Goal: Information Seeking & Learning: Learn about a topic

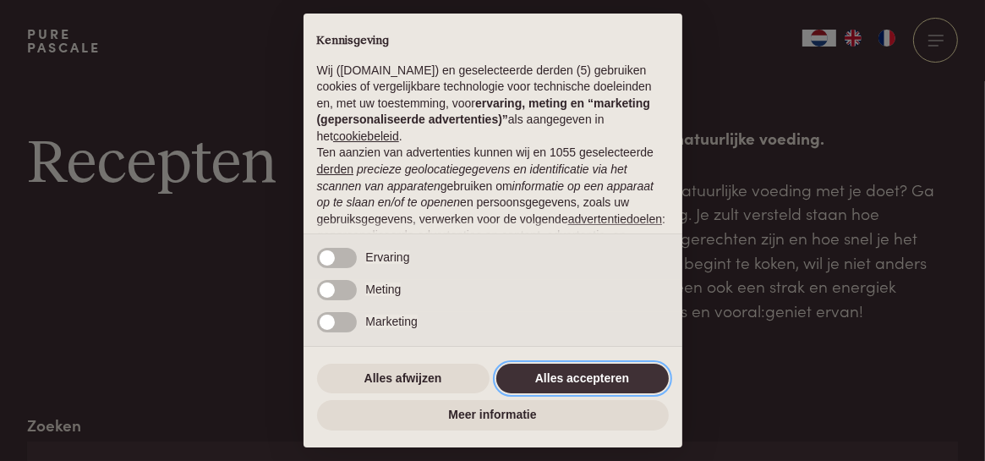
click at [587, 375] on button "Alles accepteren" at bounding box center [582, 379] width 172 height 30
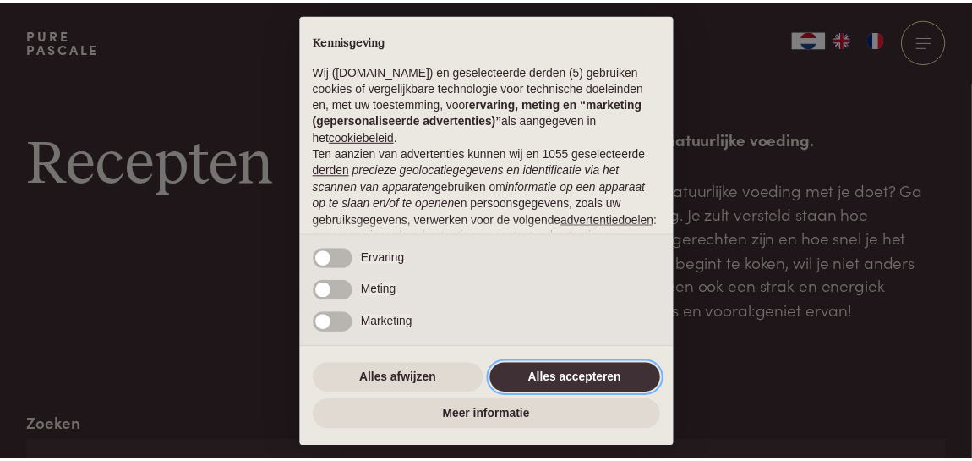
scroll to position [218, 0]
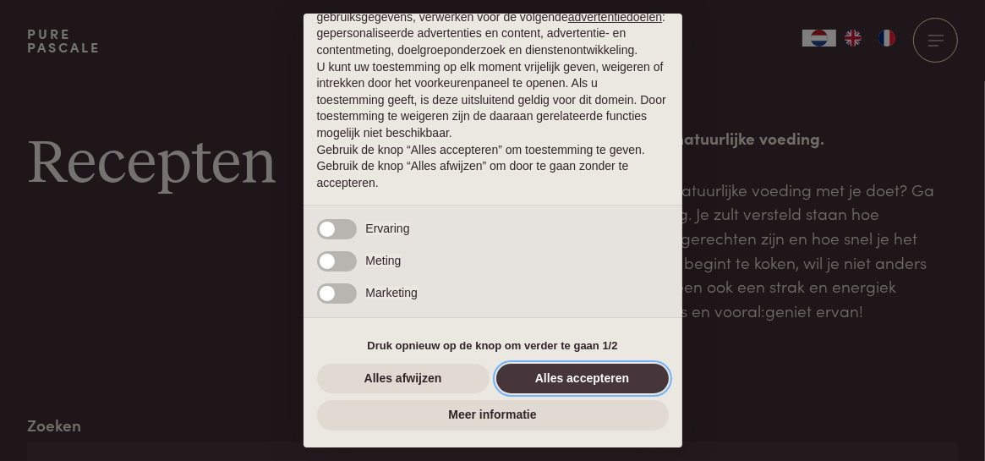
click at [587, 375] on button "Alles accepteren" at bounding box center [582, 379] width 172 height 30
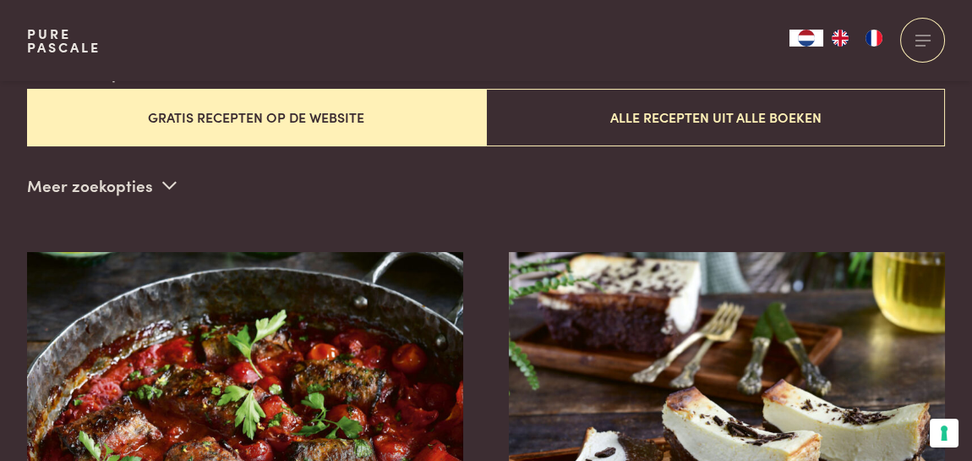
scroll to position [468, 0]
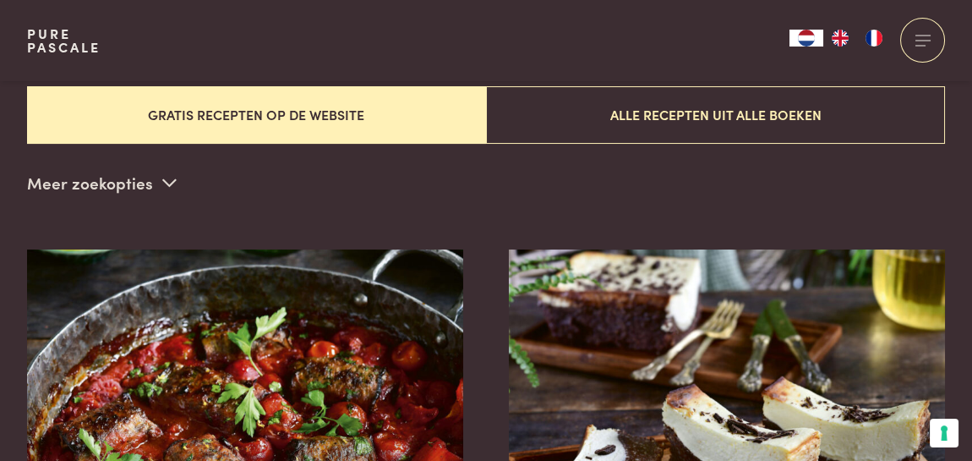
drag, startPoint x: 149, startPoint y: 179, endPoint x: 169, endPoint y: 172, distance: 21.4
click at [169, 172] on p "Meer zoekopties" at bounding box center [102, 182] width 150 height 25
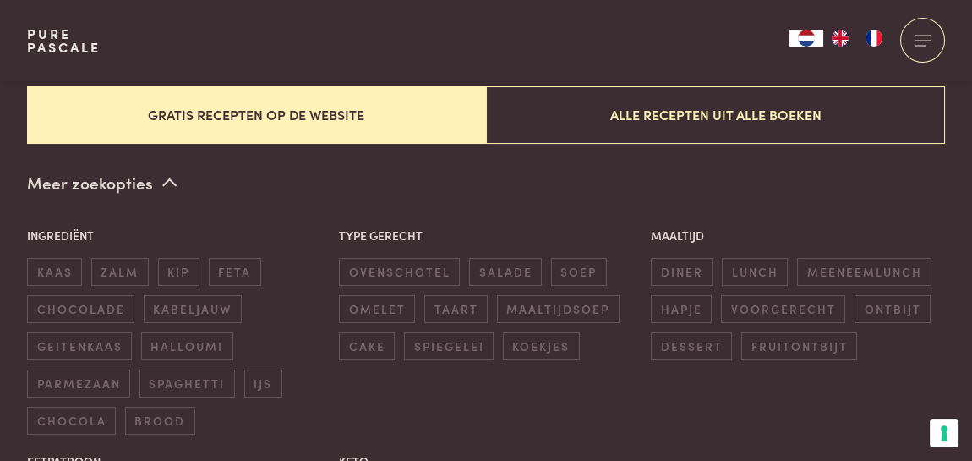
click at [169, 172] on span at bounding box center [169, 182] width 14 height 25
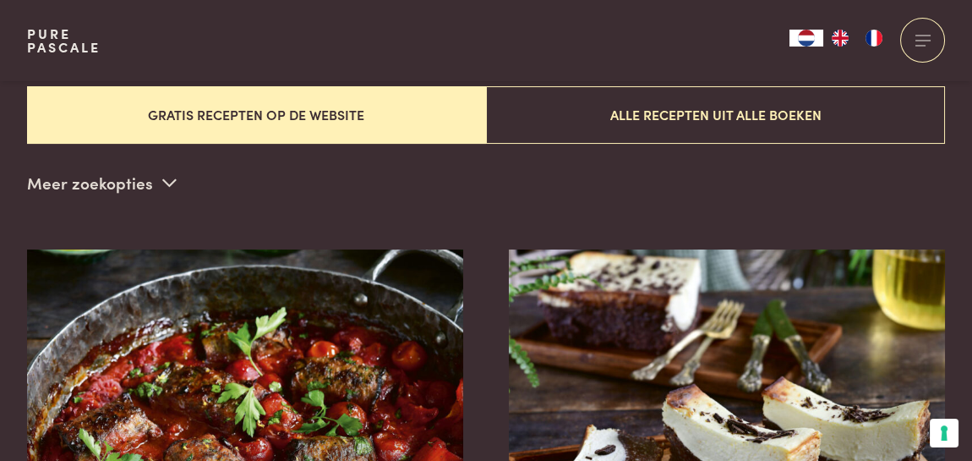
click at [169, 172] on span at bounding box center [169, 182] width 14 height 25
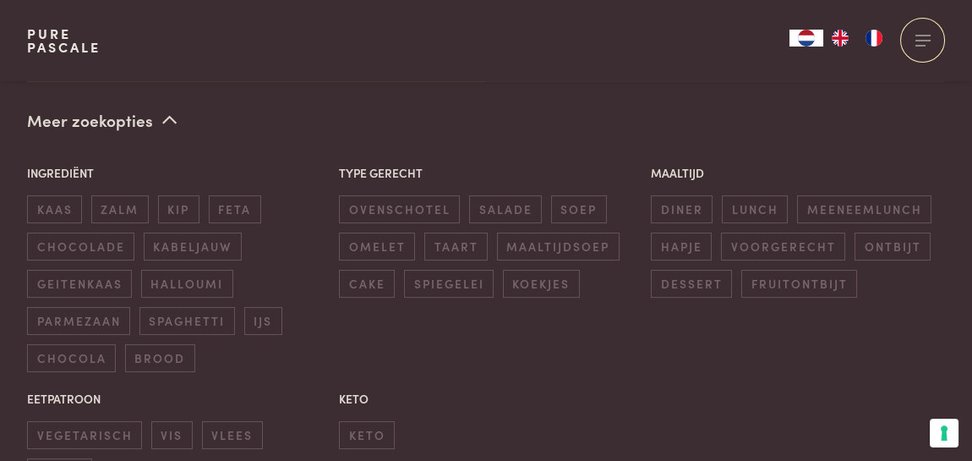
scroll to position [535, 0]
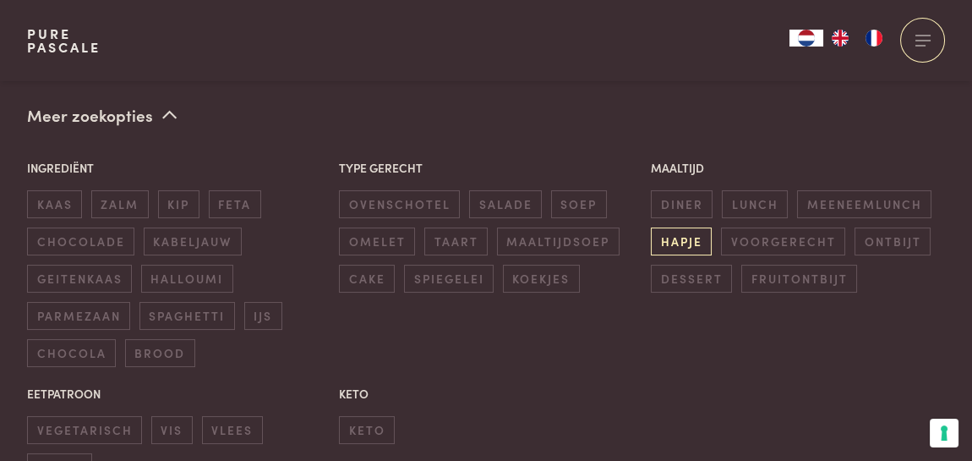
click at [694, 235] on span "hapje" at bounding box center [681, 241] width 61 height 28
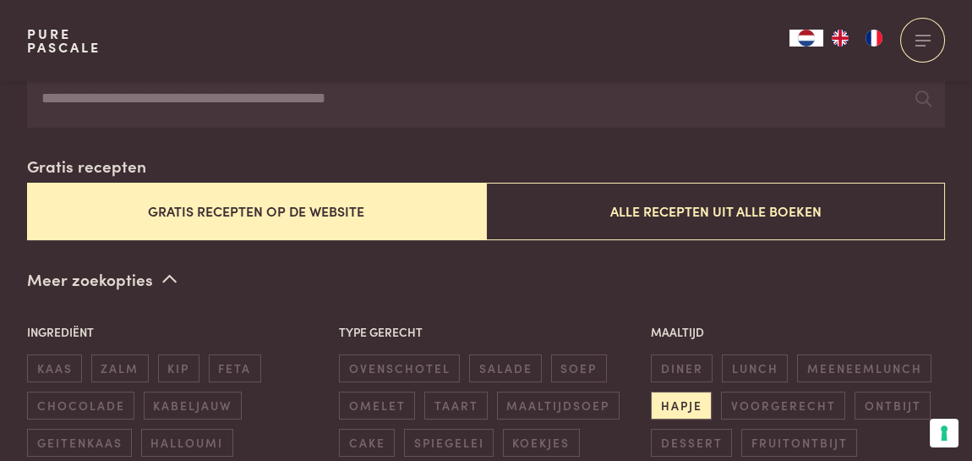
scroll to position [355, 0]
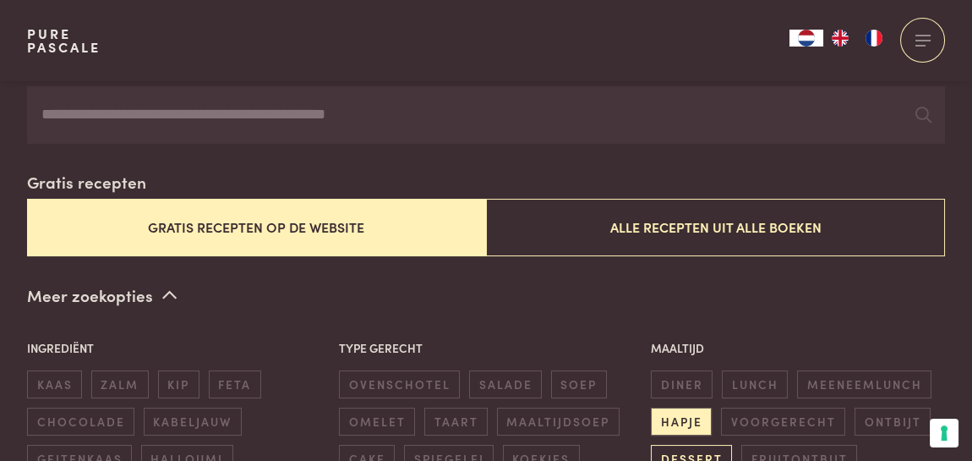
click at [729, 445] on span "dessert" at bounding box center [691, 459] width 81 height 28
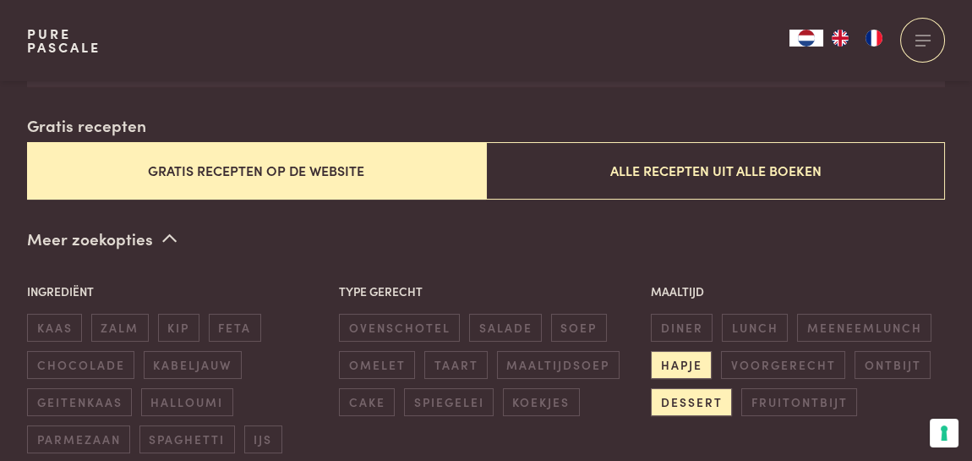
scroll to position [412, 0]
click at [681, 351] on span "hapje" at bounding box center [681, 365] width 61 height 28
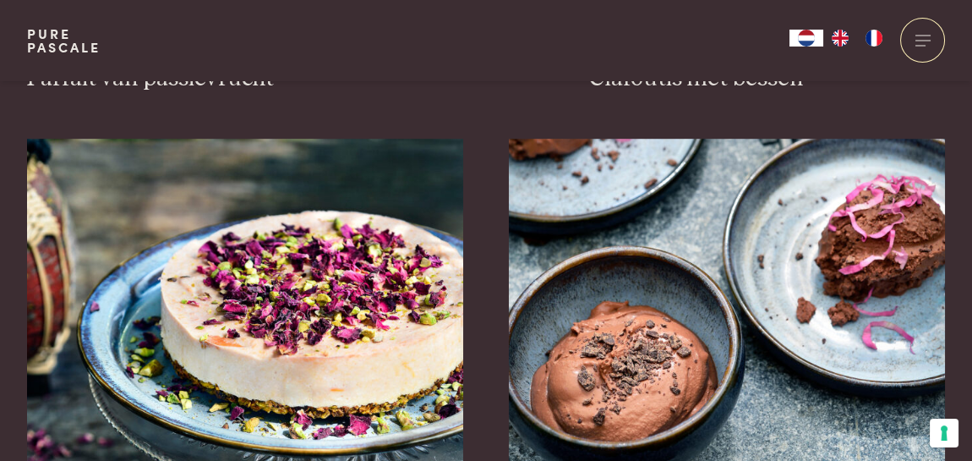
scroll to position [2347, 0]
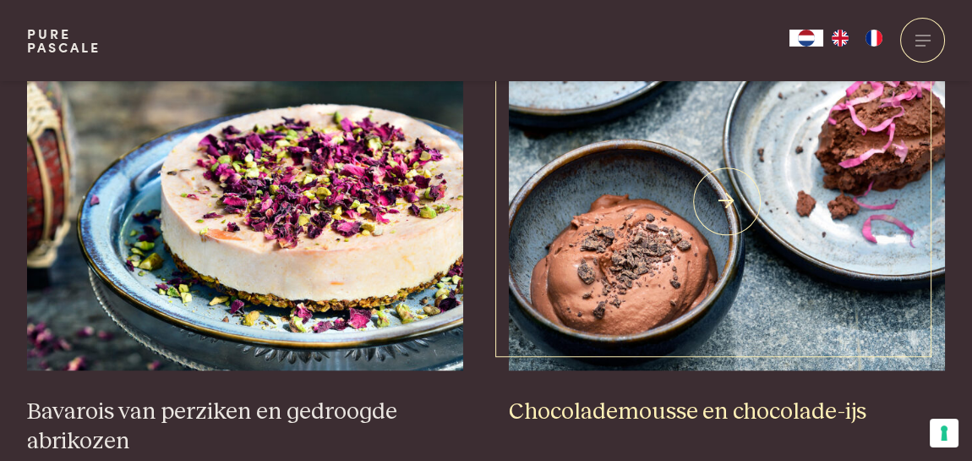
click at [701, 241] on img at bounding box center [727, 201] width 437 height 338
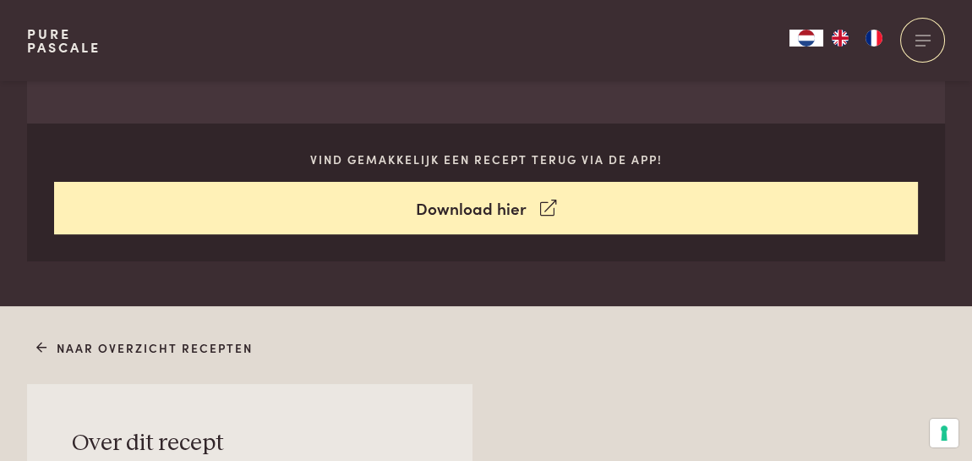
scroll to position [818, 0]
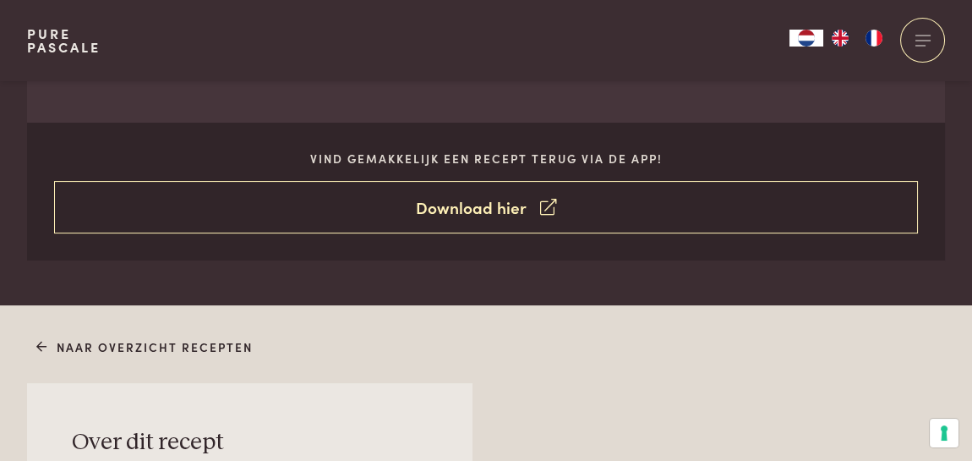
click at [538, 205] on link "Download hier" at bounding box center [486, 207] width 865 height 53
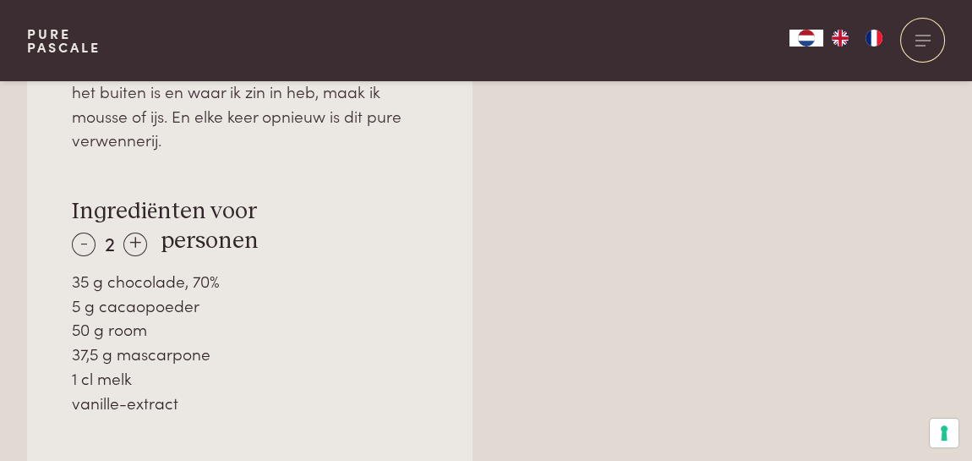
scroll to position [1294, 0]
